Goal: Transaction & Acquisition: Purchase product/service

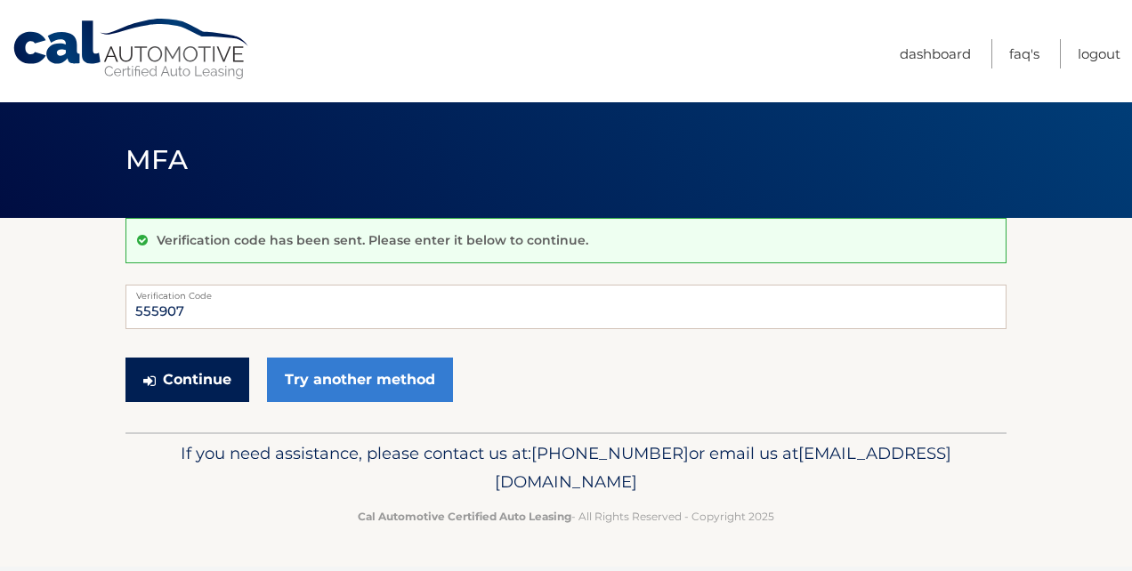
type input "555907"
click at [233, 370] on button "Continue" at bounding box center [187, 380] width 124 height 44
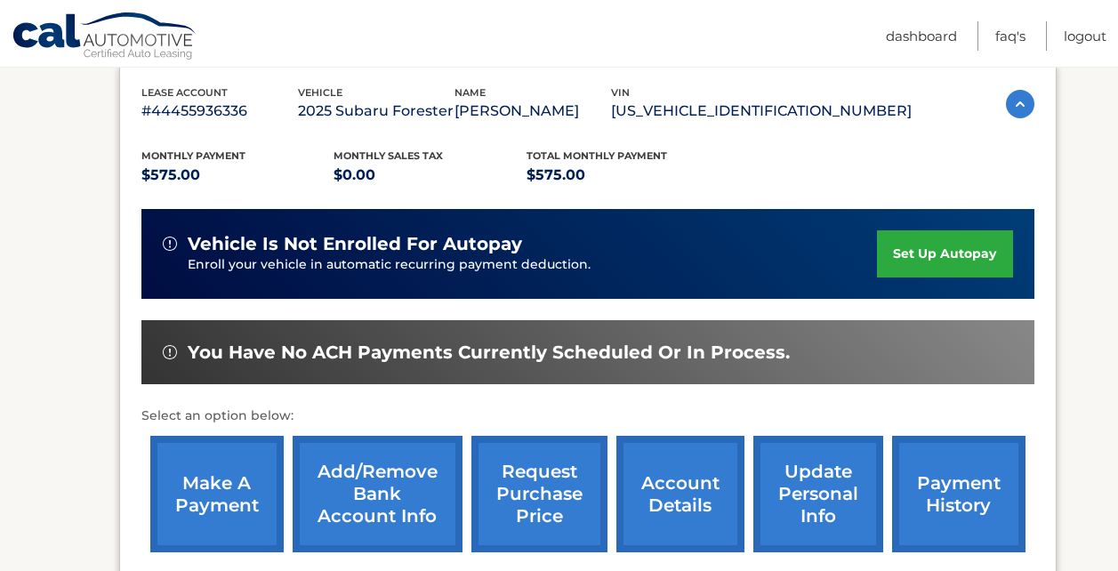
scroll to position [267, 0]
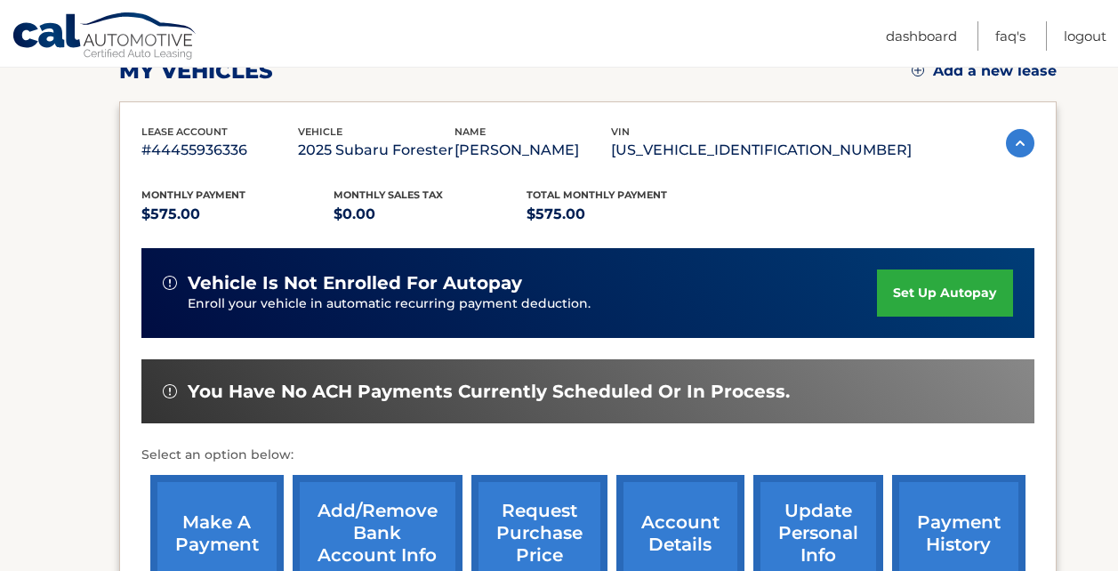
click at [251, 497] on link "make a payment" at bounding box center [216, 533] width 133 height 117
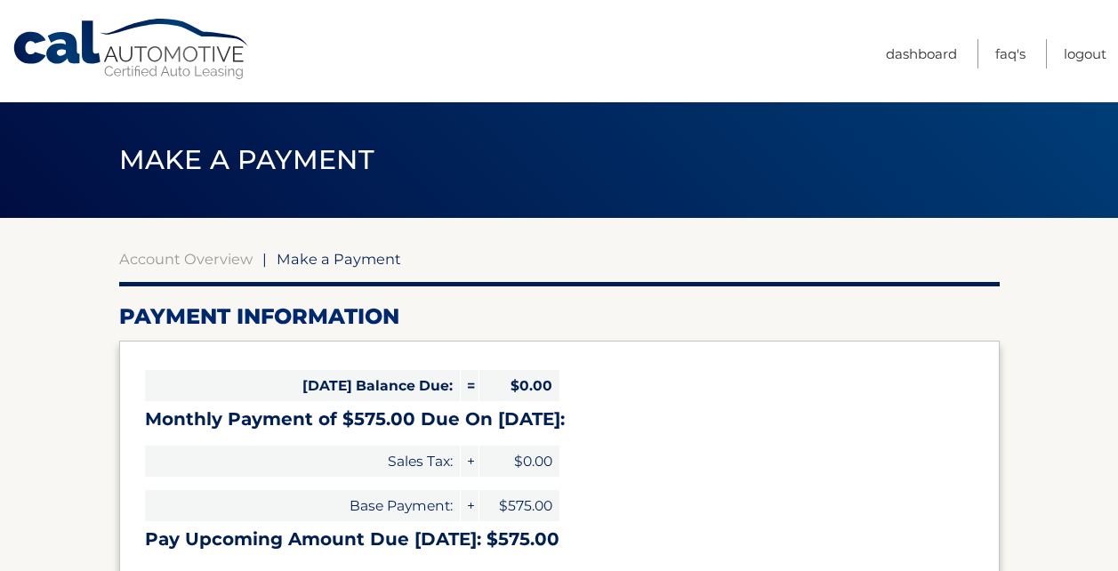
select select "MjA1NDc5M2YtMTUzMC00ZTkzLWE0ZGEtNTkxNWE2MDgyZDY1"
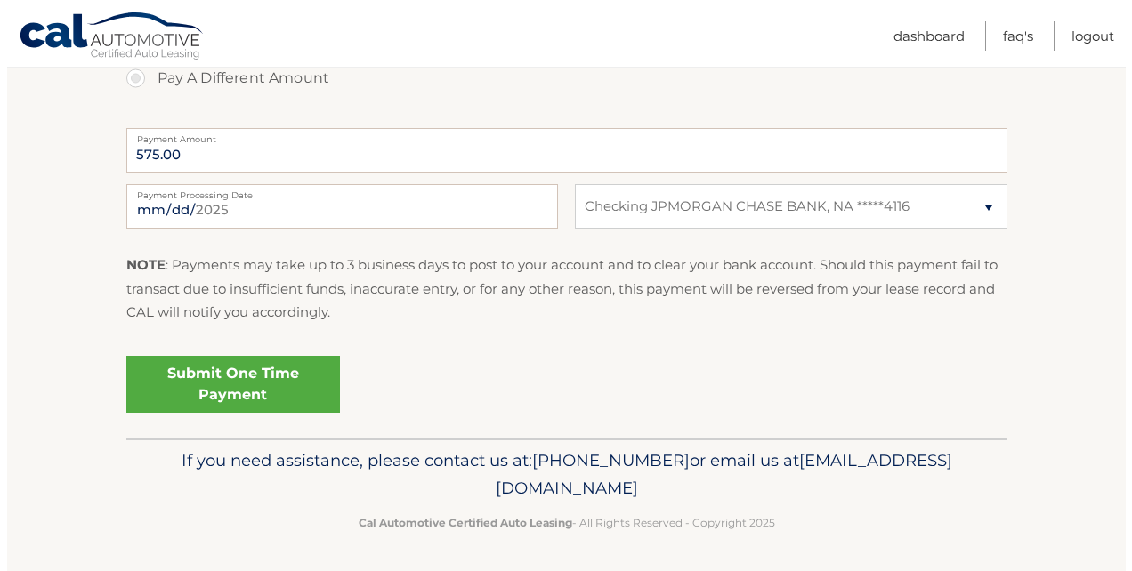
scroll to position [700, 0]
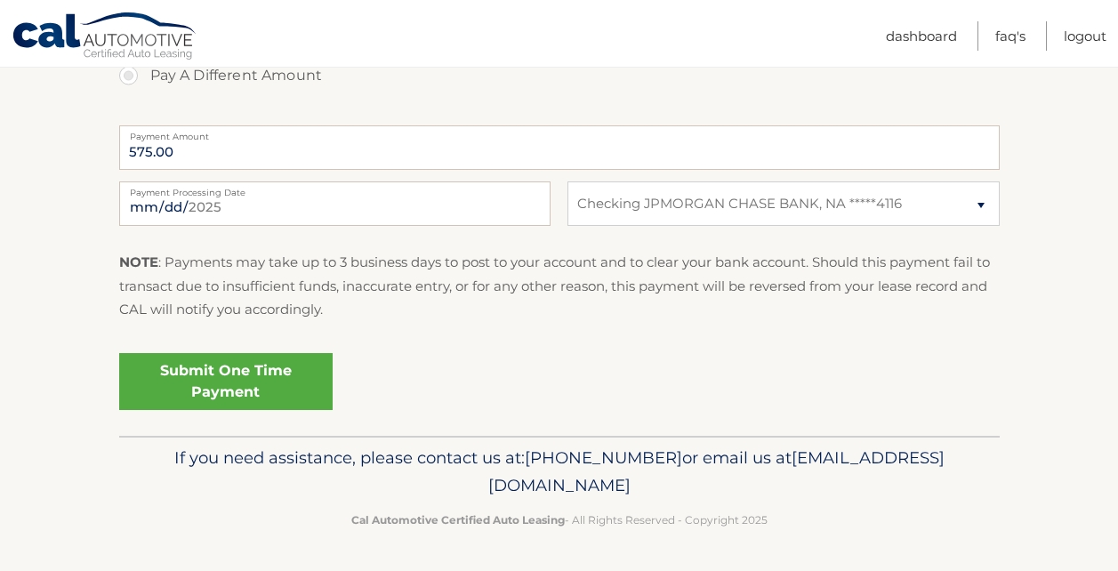
click at [313, 384] on link "Submit One Time Payment" at bounding box center [225, 381] width 213 height 57
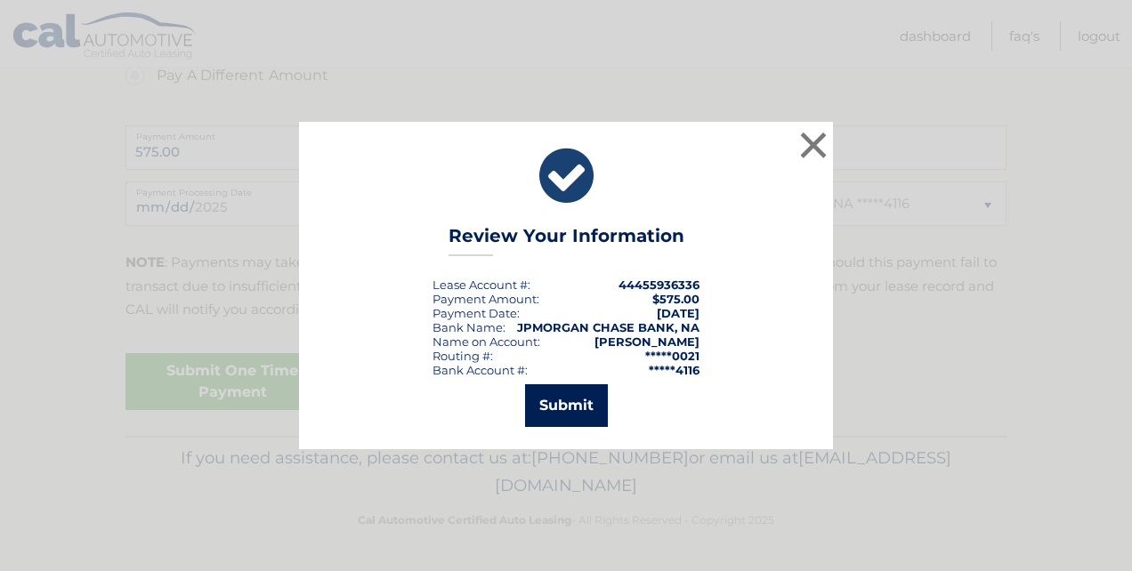
click at [565, 419] on button "Submit" at bounding box center [566, 405] width 83 height 43
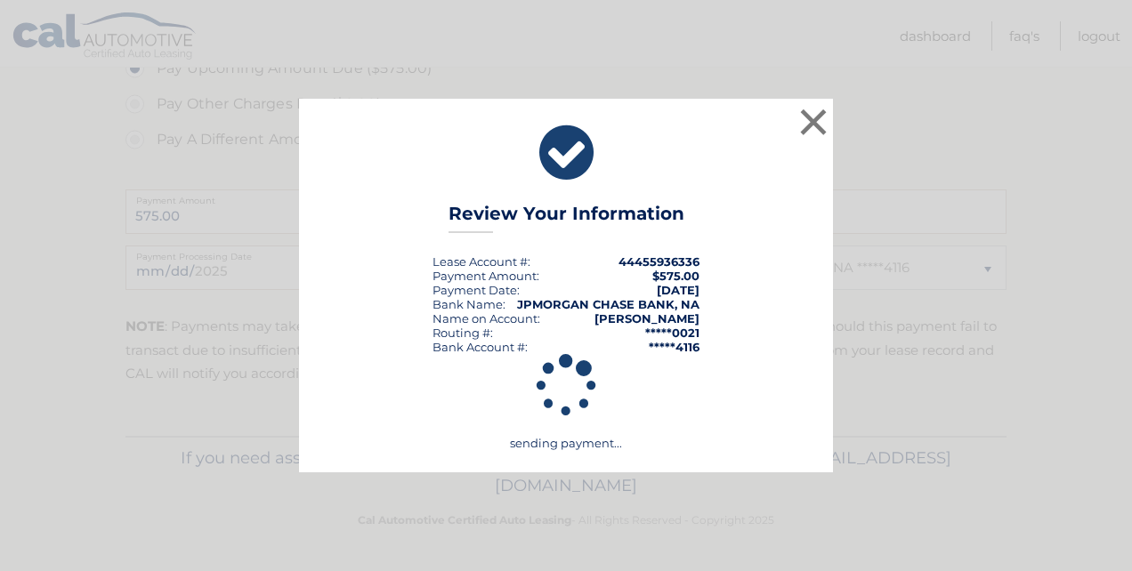
scroll to position [636, 0]
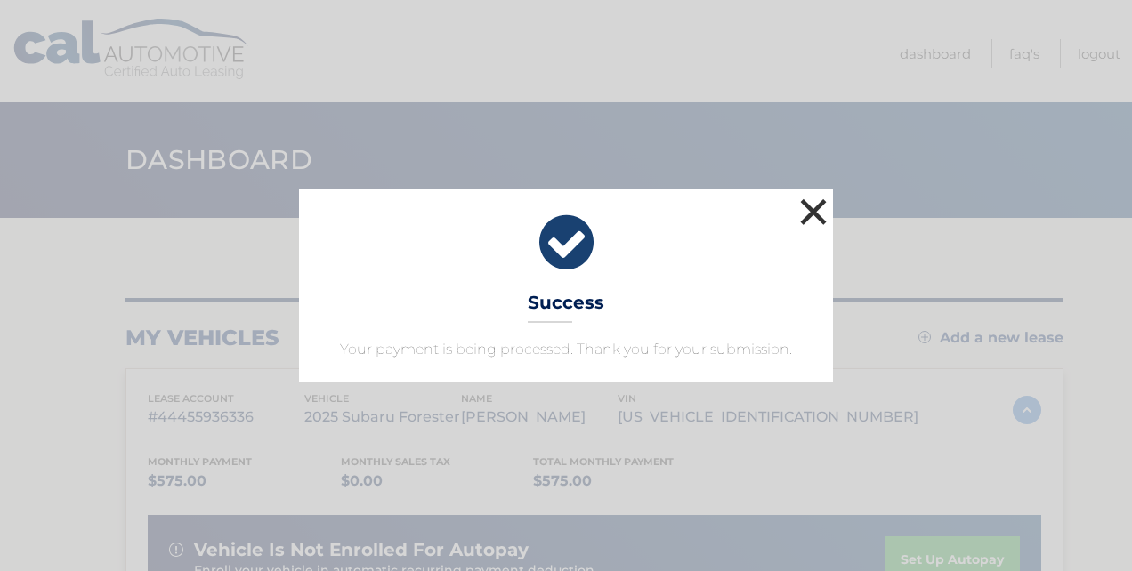
click at [806, 205] on button "×" at bounding box center [813, 212] width 36 height 36
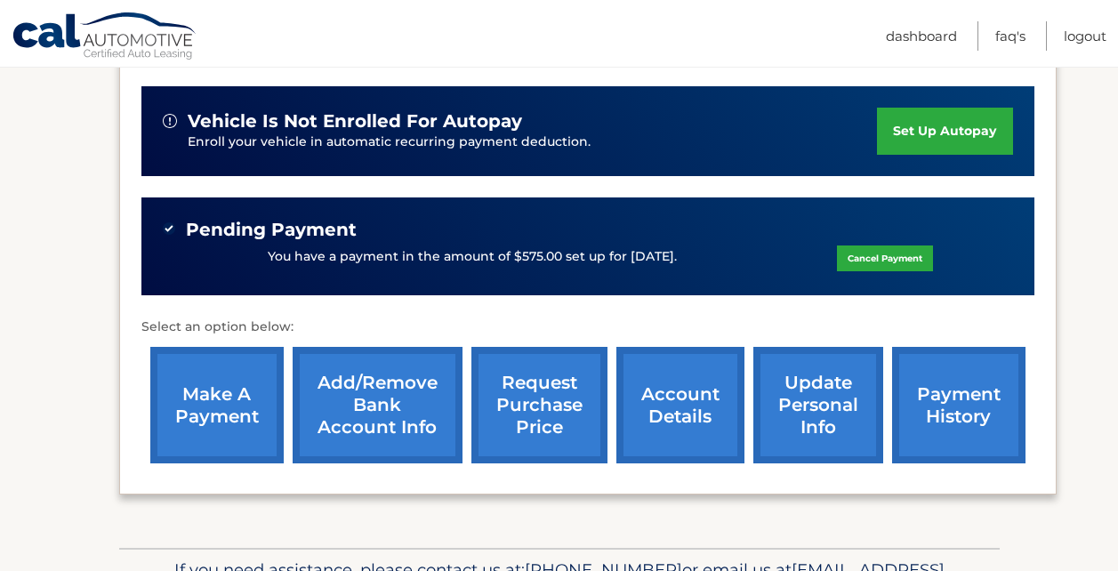
scroll to position [445, 0]
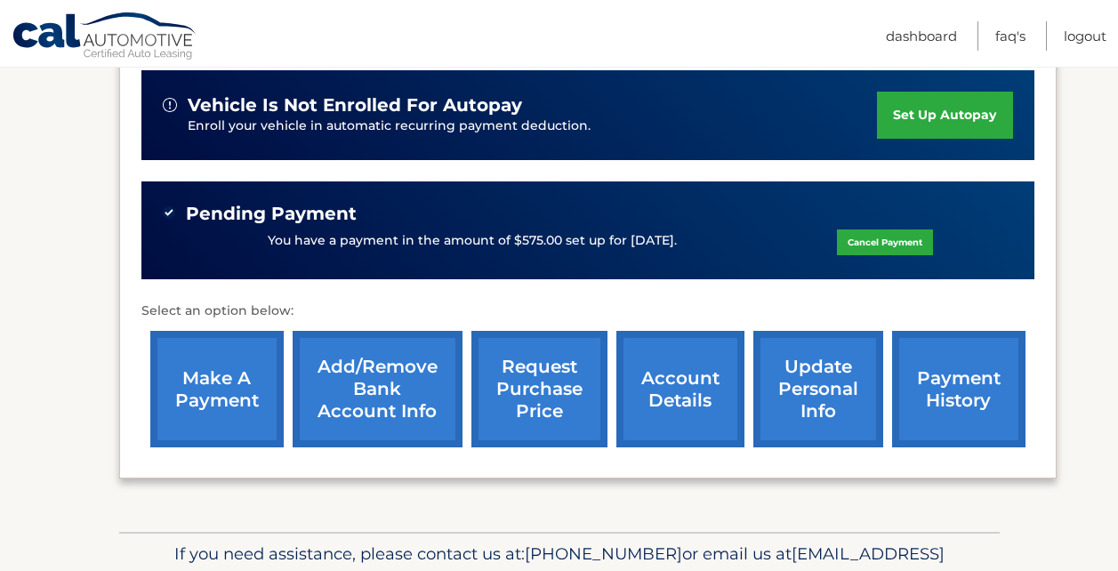
click at [729, 394] on link "account details" at bounding box center [680, 389] width 128 height 117
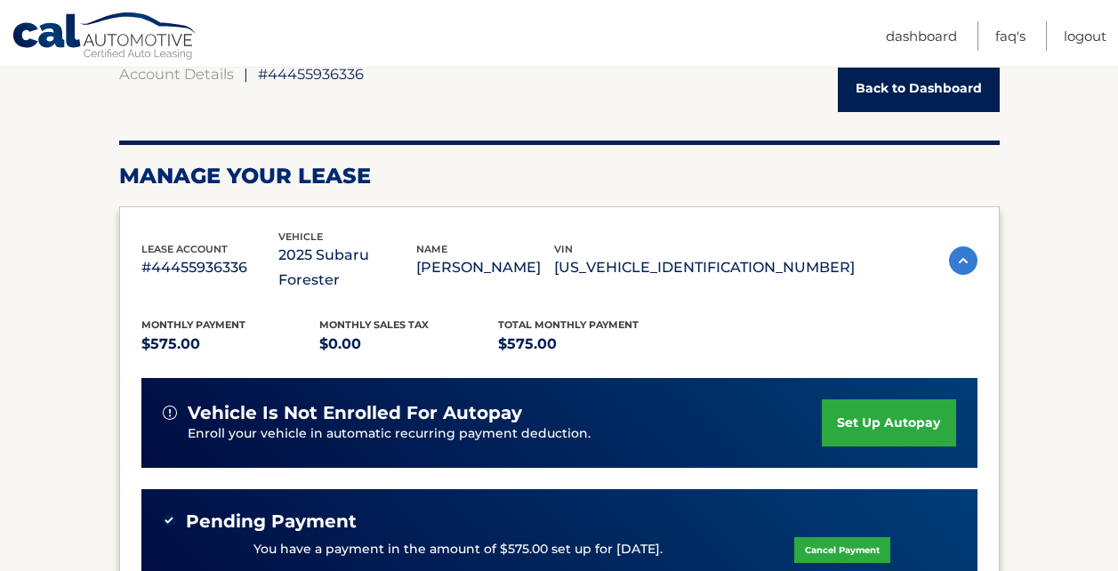
scroll to position [89, 0]
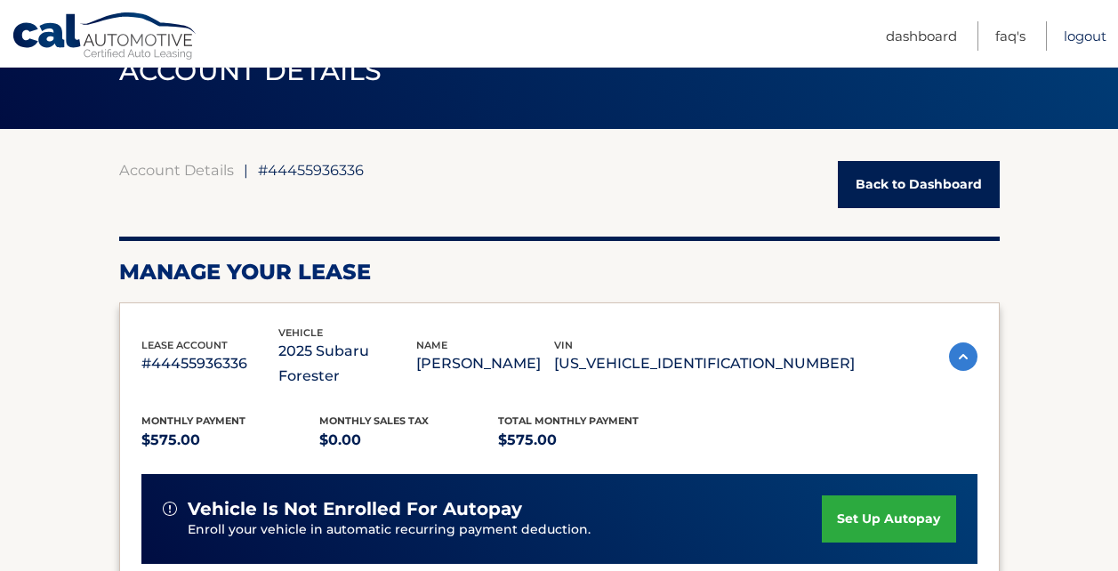
click at [1076, 29] on link "Logout" at bounding box center [1085, 35] width 43 height 29
